Goal: Information Seeking & Learning: Learn about a topic

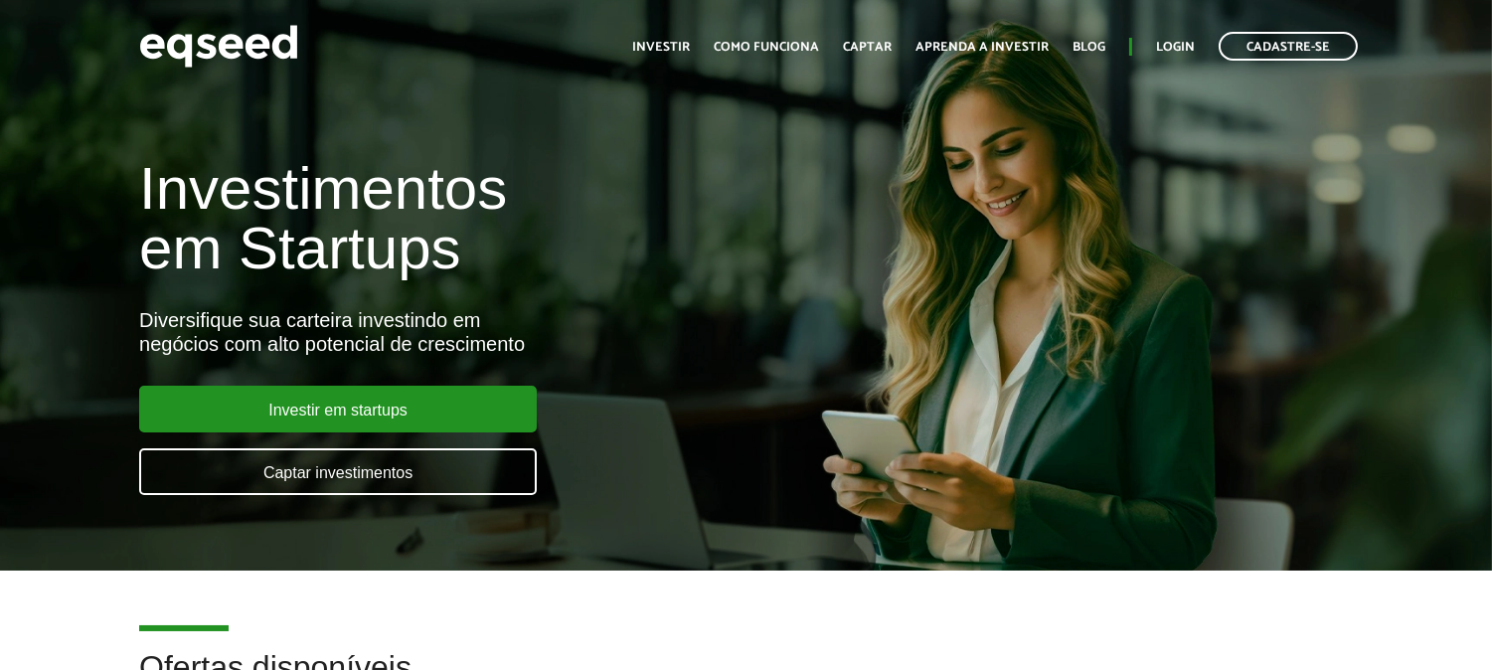
click at [0, 345] on div "Investimentos em Startups Diversifique sua carteira investindo em negócios com …" at bounding box center [746, 315] width 1492 height 392
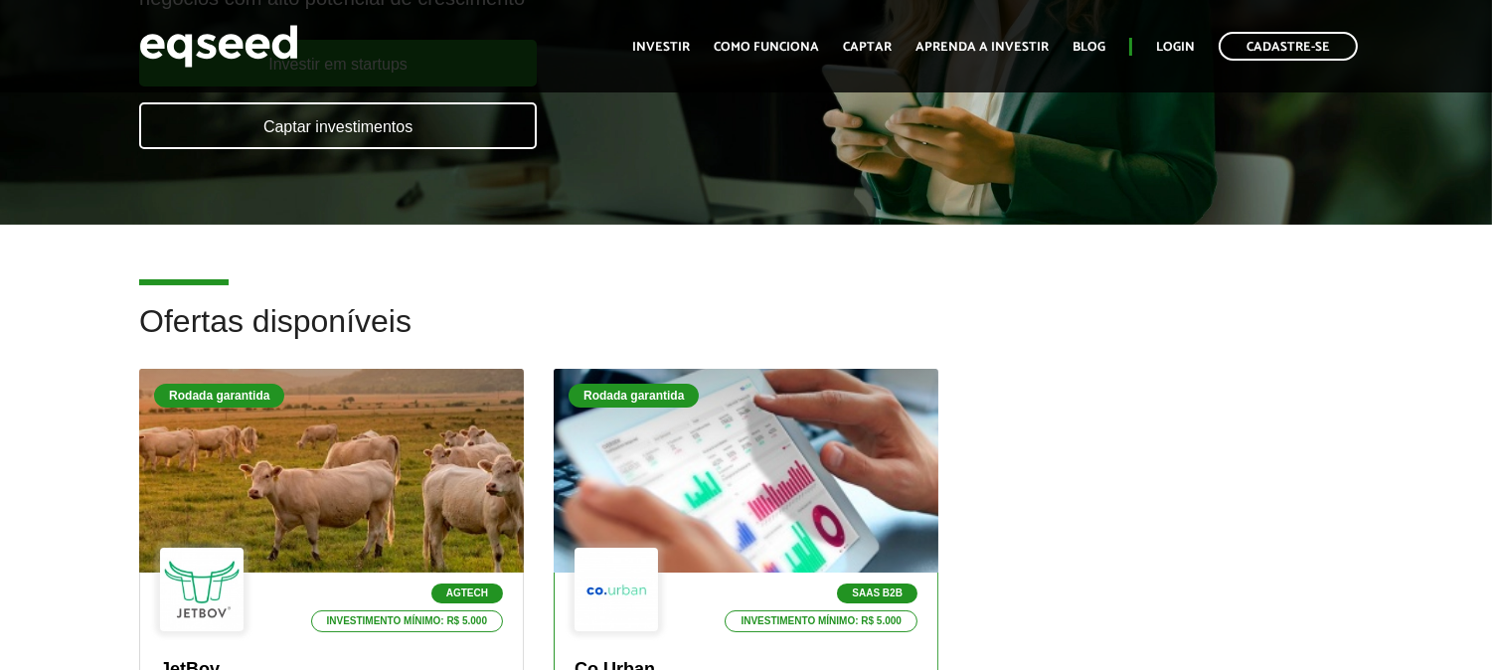
scroll to position [552, 0]
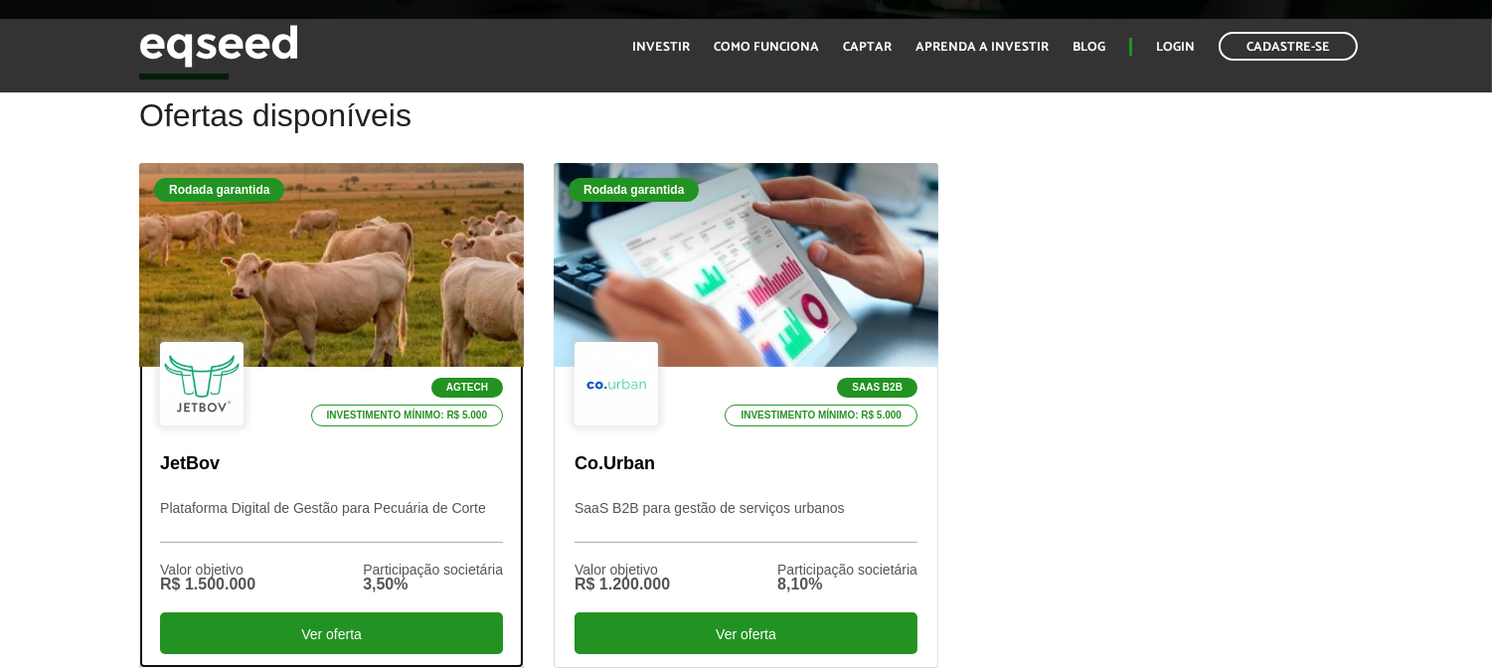
click at [382, 344] on div "Agtech Investimento mínimo: R$ 5.000" at bounding box center [331, 385] width 343 height 86
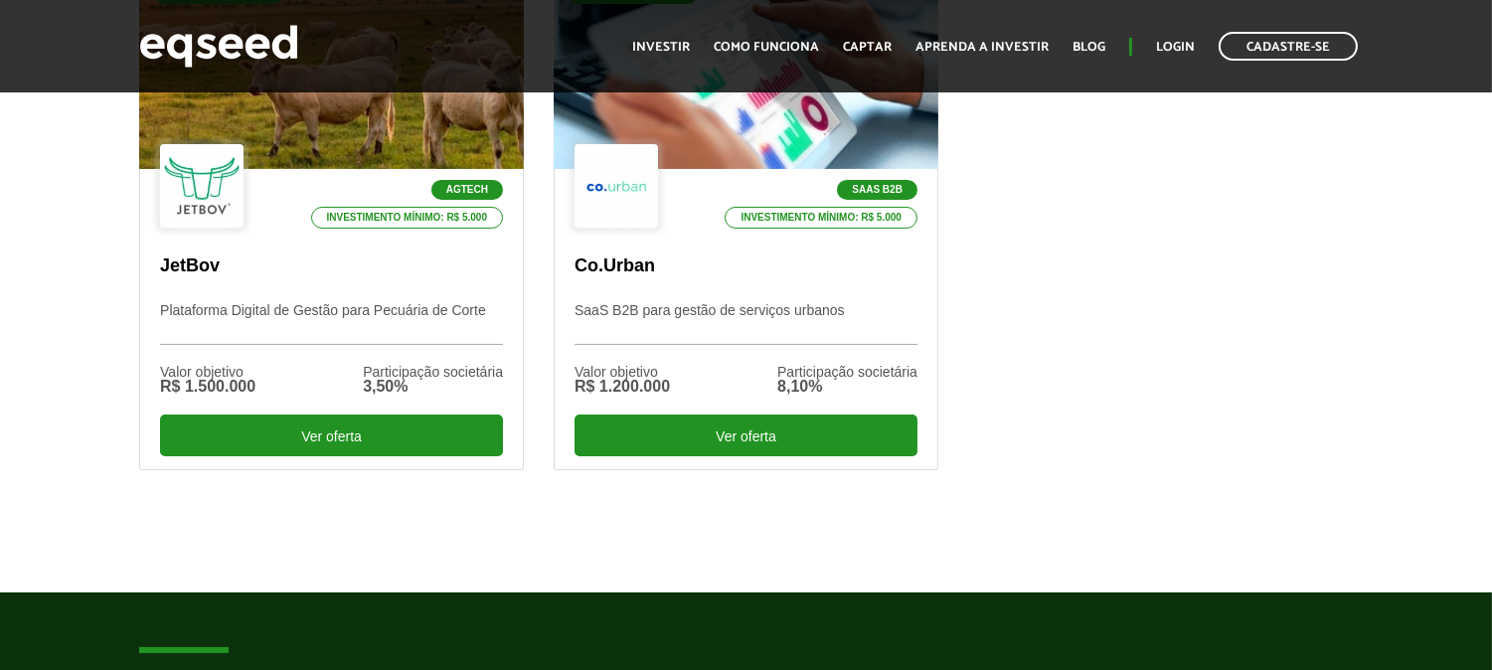
scroll to position [772, 0]
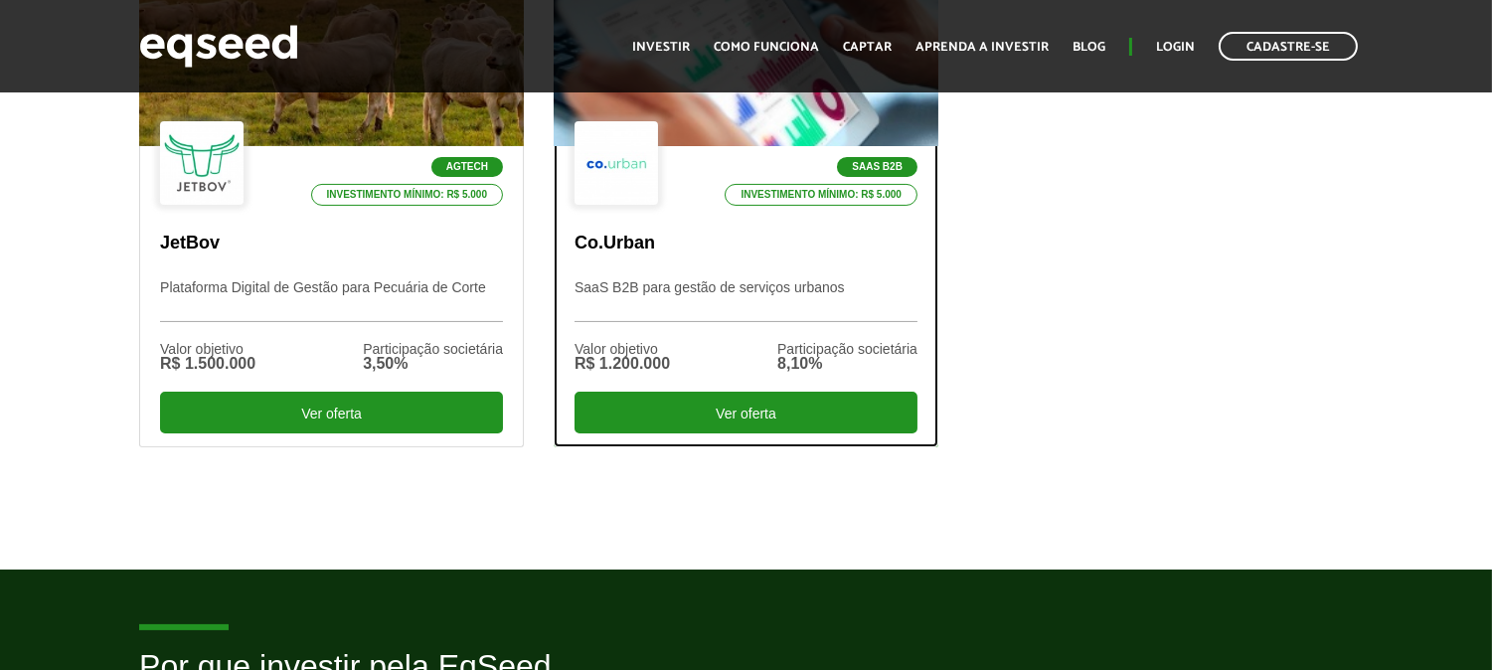
click at [858, 216] on div "SaaS B2B Investimento mínimo: R$ 5.000 Co.Urban SaaS B2B para gestão de serviço…" at bounding box center [746, 296] width 383 height 300
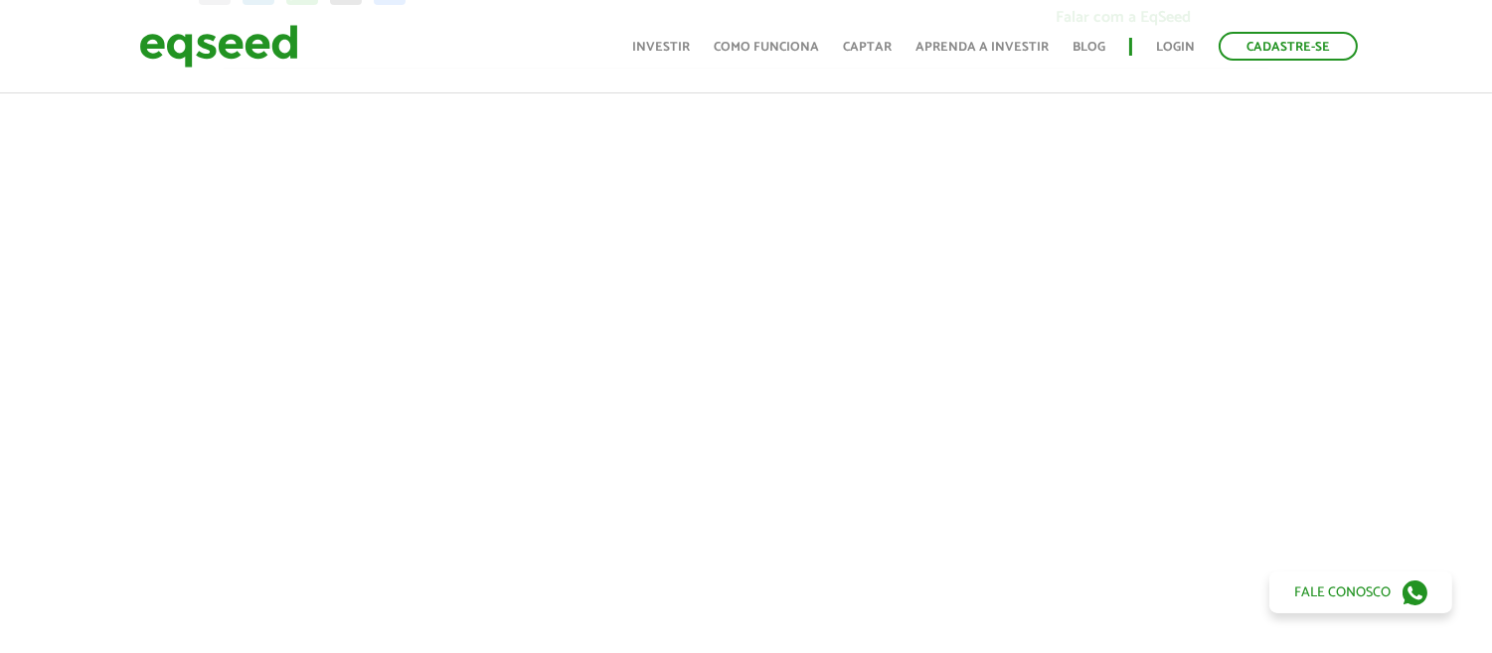
scroll to position [1325, 0]
